Goal: Find specific page/section: Find specific page/section

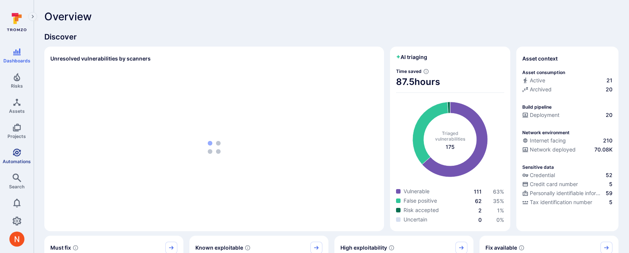
click at [11, 155] on link "Automations" at bounding box center [16, 156] width 33 height 22
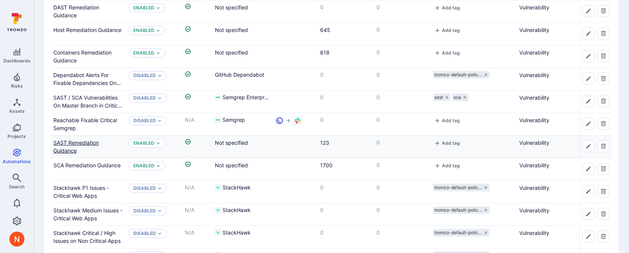
scroll to position [114, 0]
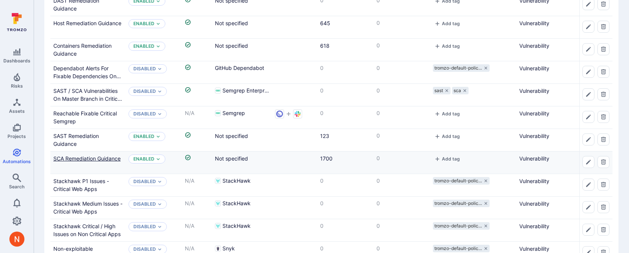
click at [74, 161] on link "SCA Remediation Guidance" at bounding box center [86, 158] width 67 height 6
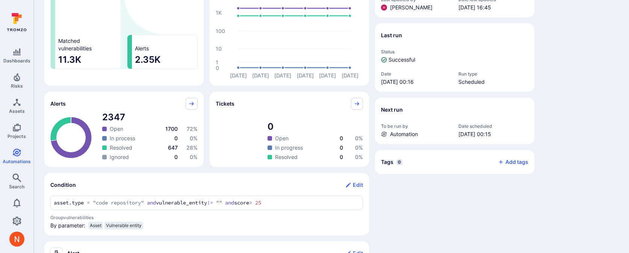
scroll to position [180, 0]
